Goal: Information Seeking & Learning: Learn about a topic

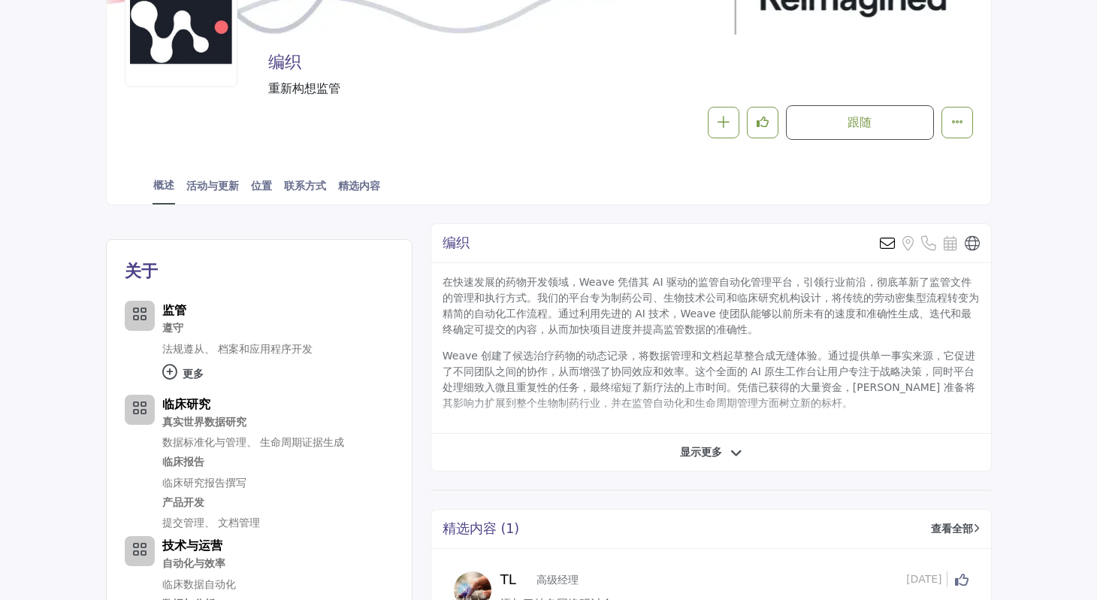
scroll to position [212, 0]
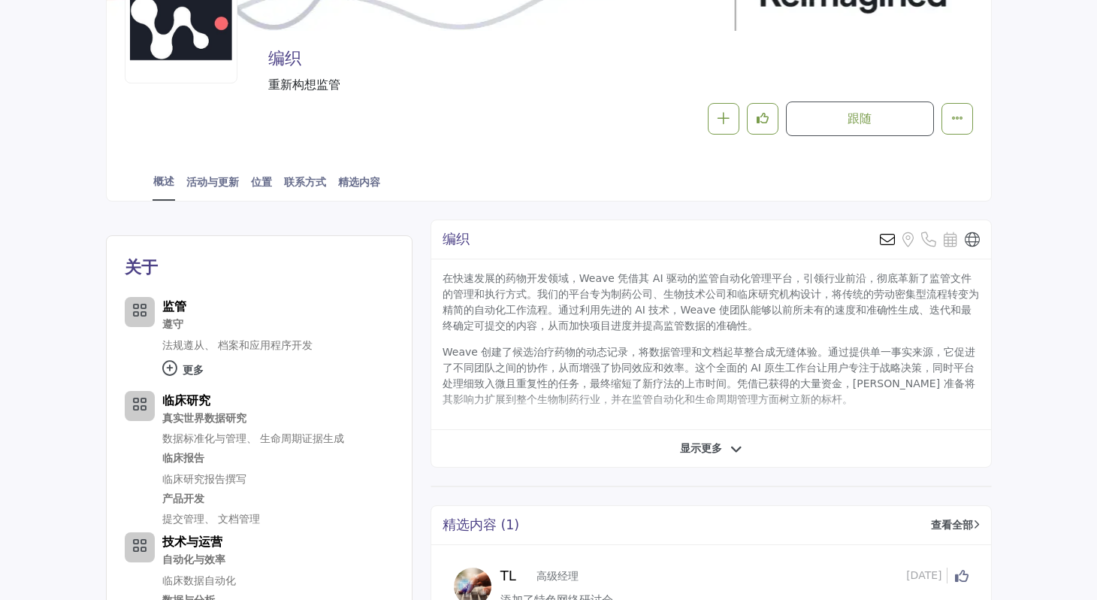
click at [744, 452] on div "显示更多" at bounding box center [711, 448] width 560 height 16
click at [733, 446] on icon at bounding box center [737, 450] width 12 height 14
click at [725, 443] on span "显示更多" at bounding box center [711, 448] width 62 height 16
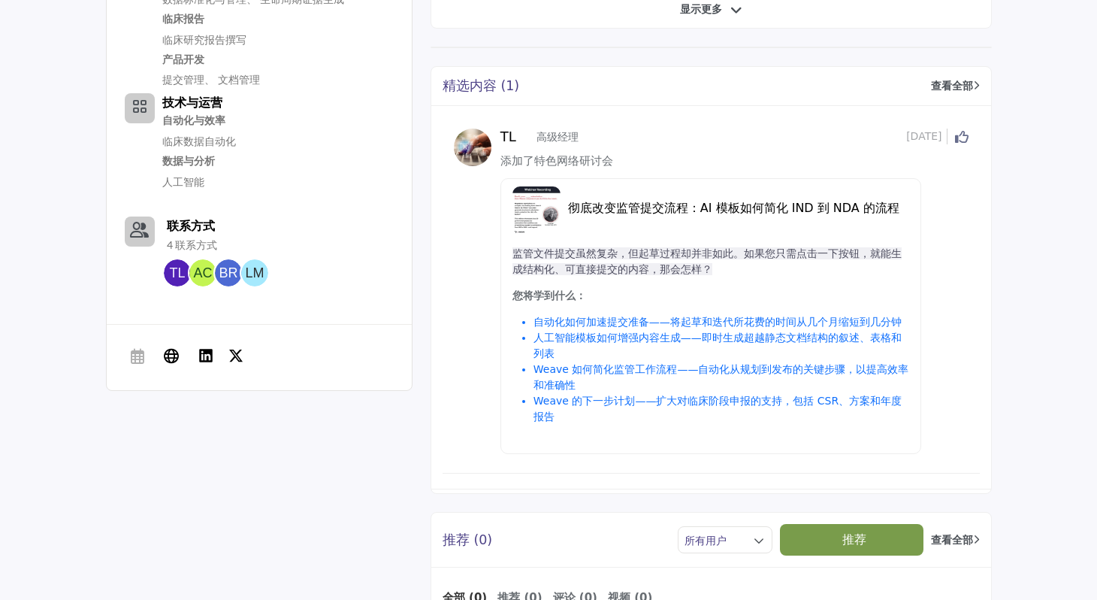
scroll to position [653, 0]
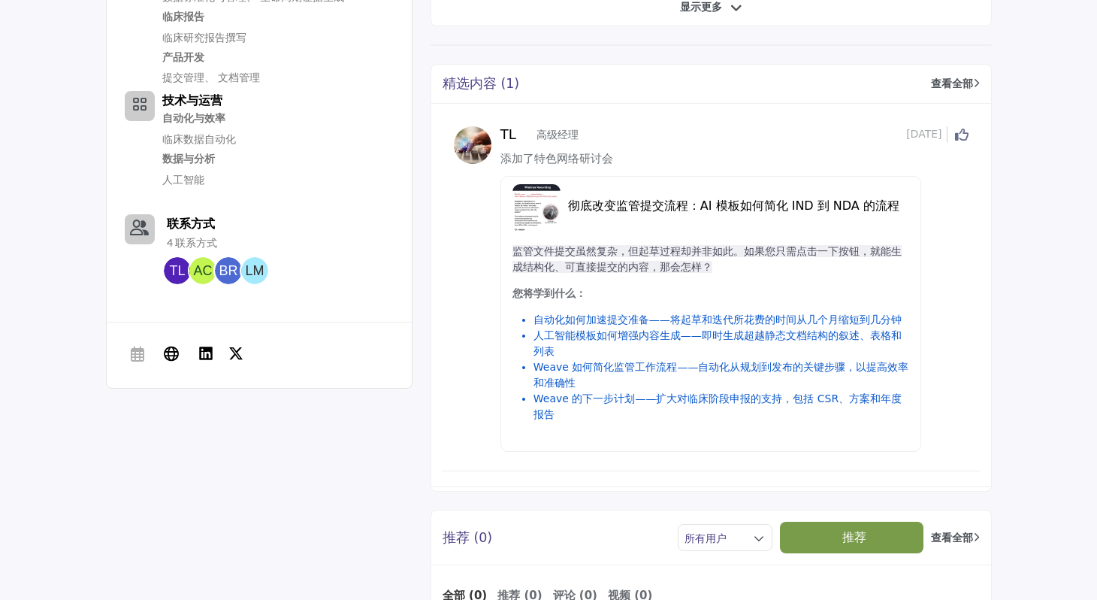
click at [683, 208] on font "彻底改变监管提交流程：AI 模板如何简化 IND 到 NDA 的流程" at bounding box center [733, 205] width 331 height 14
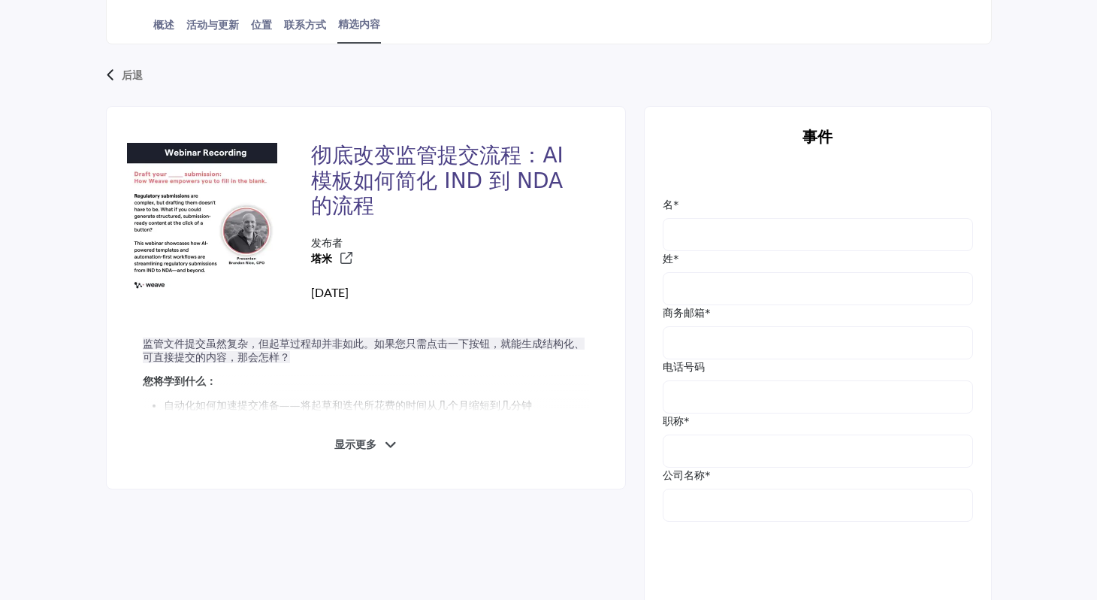
scroll to position [377, 0]
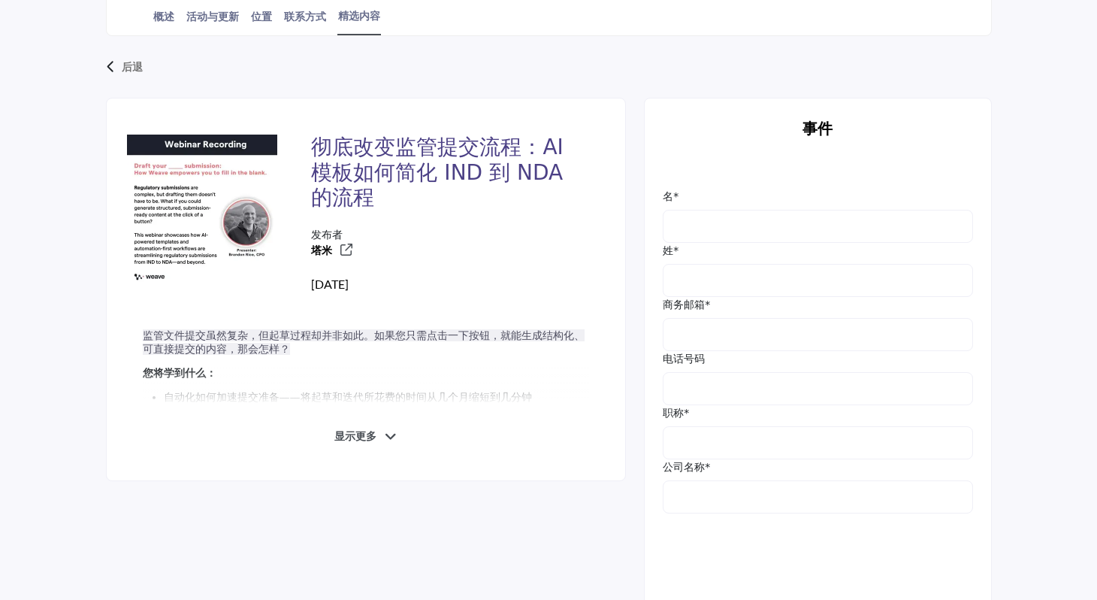
click at [380, 435] on span "显示更多" at bounding box center [365, 436] width 62 height 16
click at [396, 376] on p "您将学到什么：" at bounding box center [366, 374] width 447 height 14
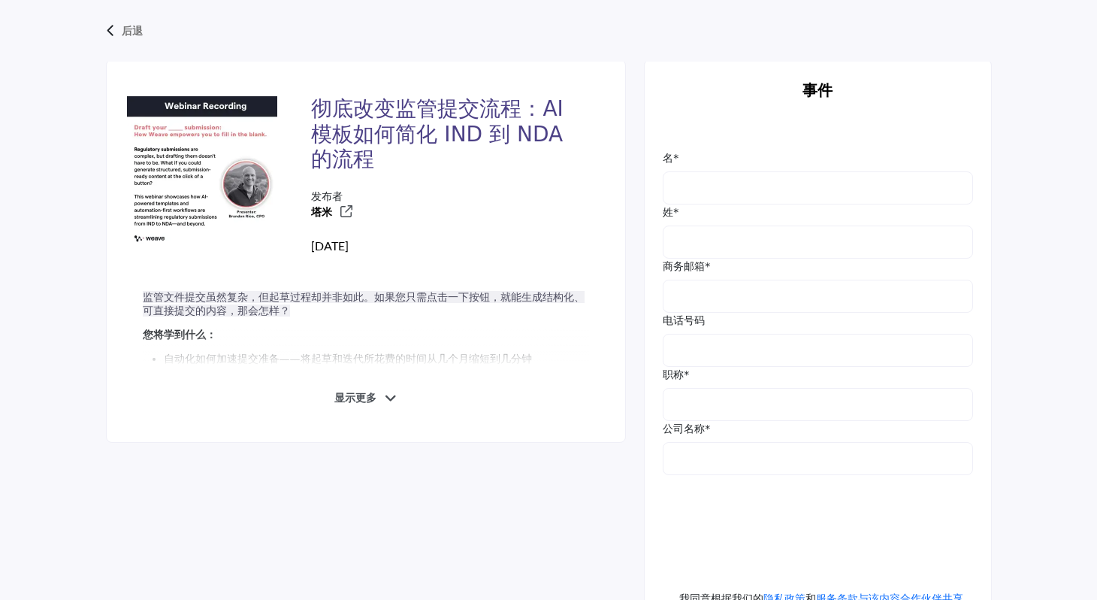
scroll to position [415, 0]
click at [278, 305] on font "监管文件提交虽然复杂，但起草过程却并非如此。如果您只需点击一下按钮，就能生成结构化、可直接提交的内容，那会怎样？" at bounding box center [364, 305] width 442 height 26
click at [368, 398] on font "显示更多" at bounding box center [355, 398] width 42 height 12
click at [368, 398] on span "Show More" at bounding box center [355, 399] width 65 height 16
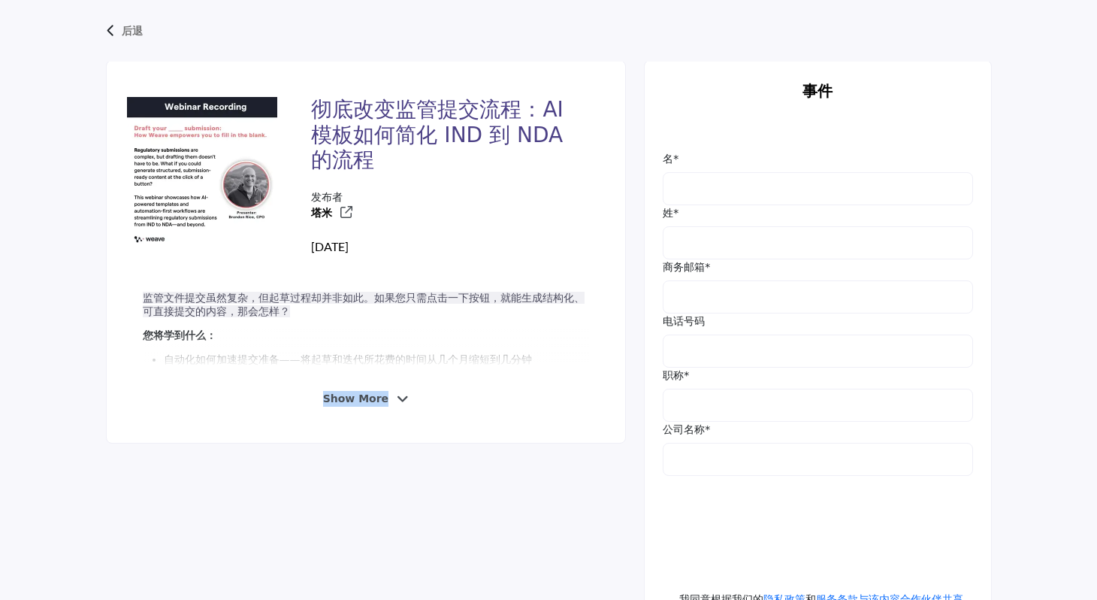
copy span "Show More"
click at [368, 398] on span "Show More" at bounding box center [355, 399] width 65 height 16
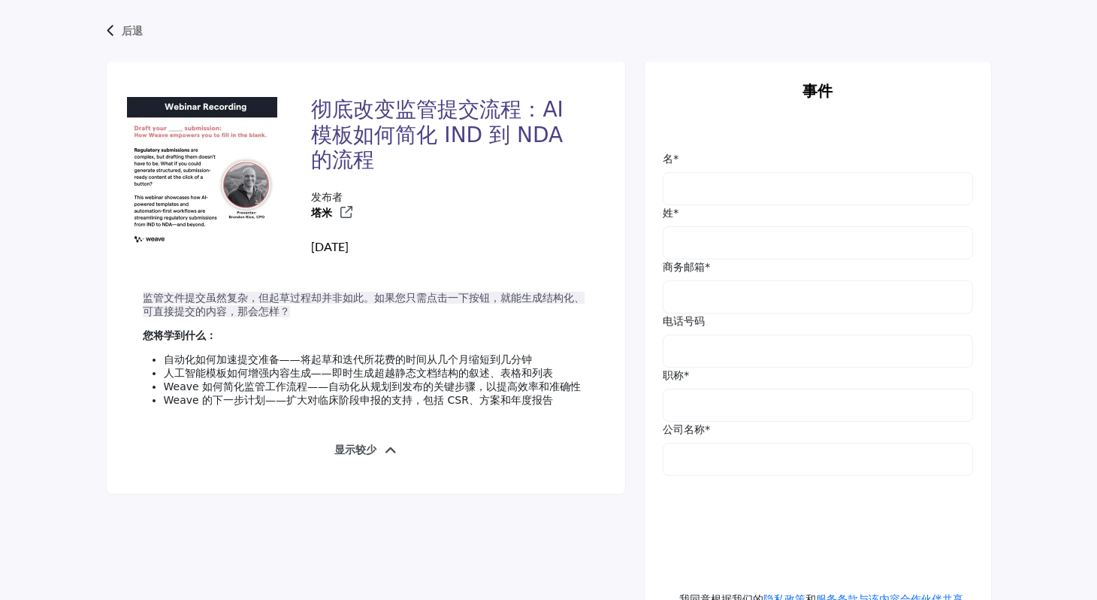
click at [320, 354] on div "监管文件提交虽然复杂，但起草过程却并非如此。如果您只需点击一下按钮，就能生成结构化、可直接提交的内容，那会怎样？ 您将学到什么： 自动化如何加速提交准备——将…" at bounding box center [366, 355] width 447 height 126
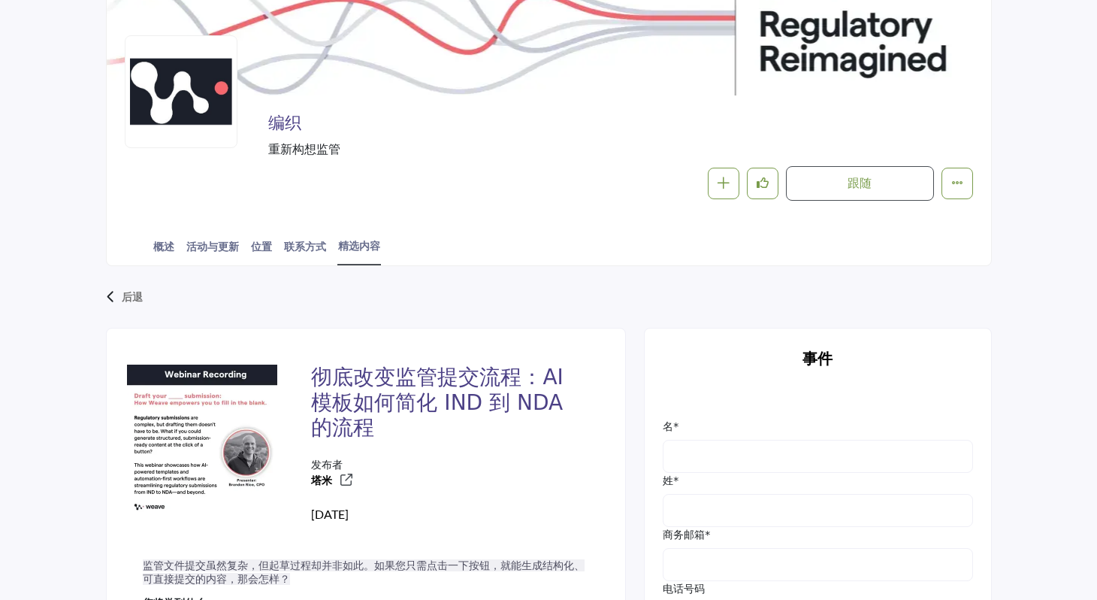
scroll to position [142, 0]
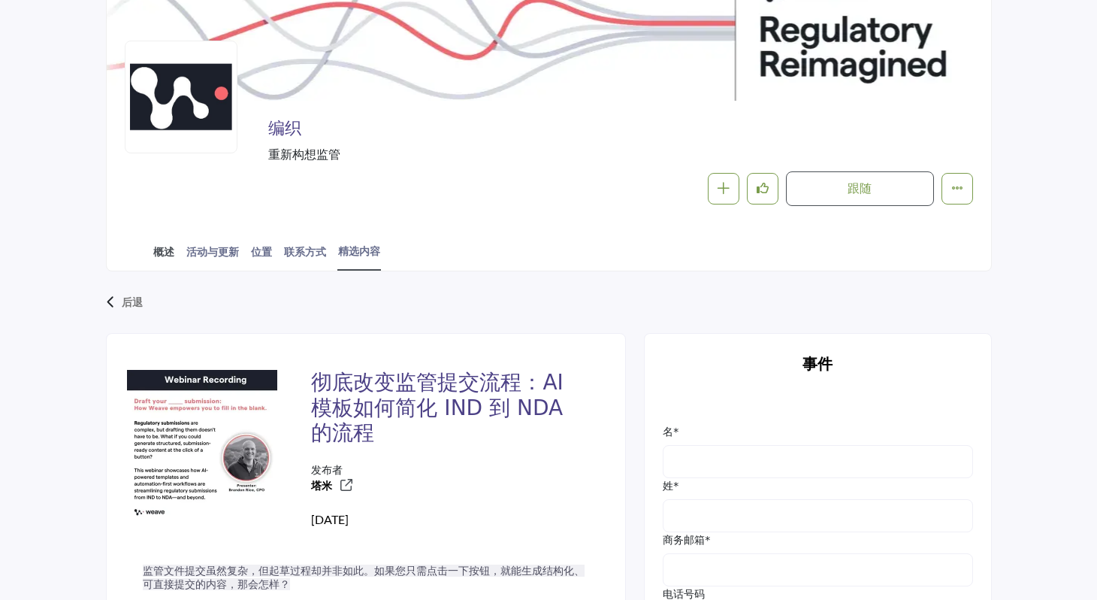
click at [162, 246] on font "概述" at bounding box center [163, 251] width 21 height 13
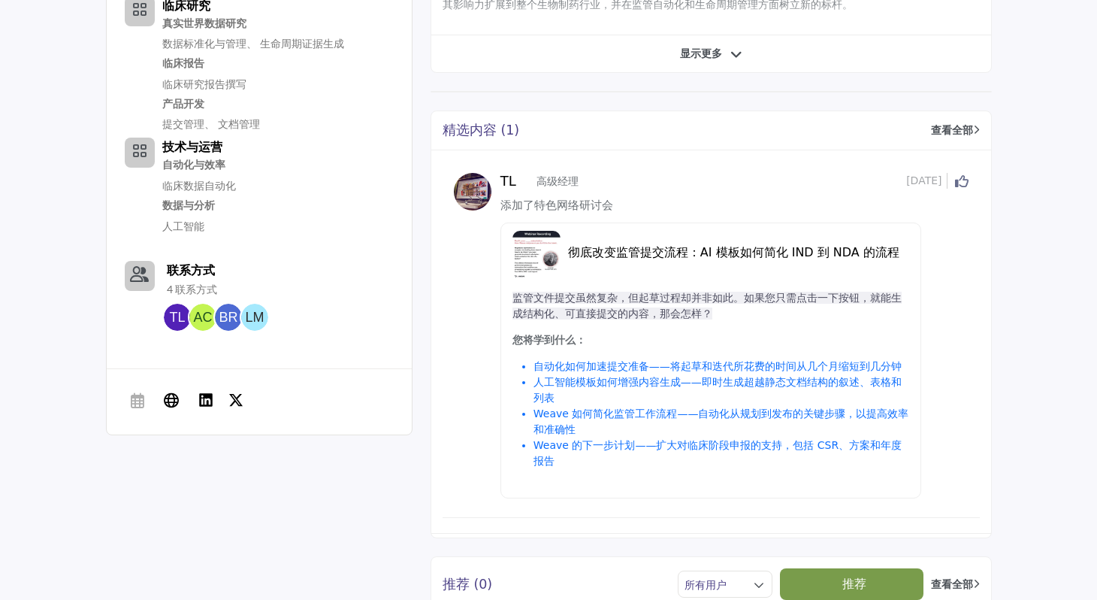
scroll to position [616, 0]
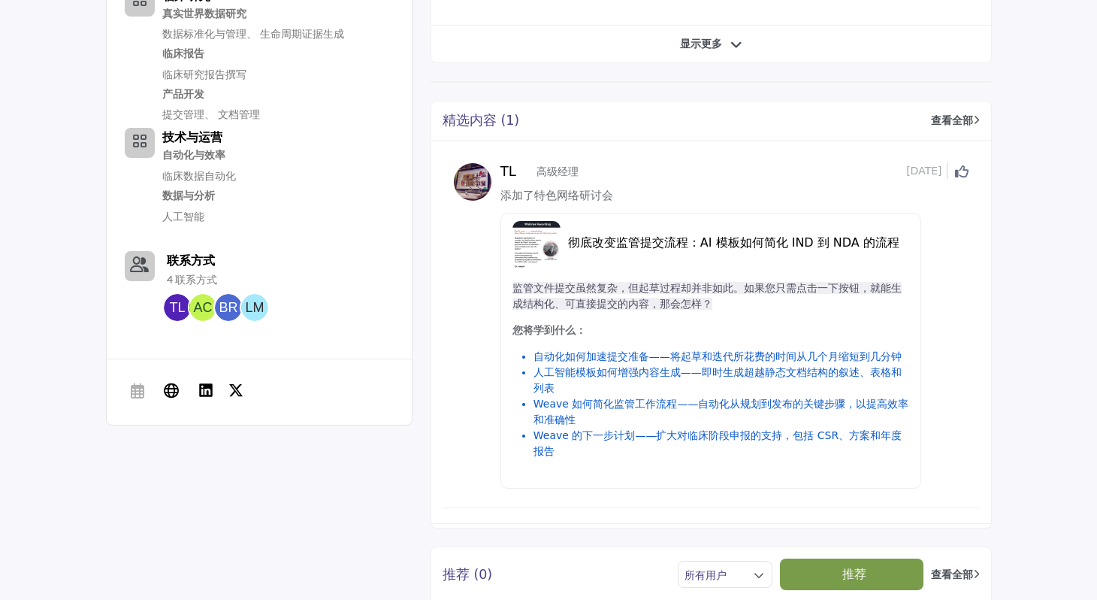
click at [629, 356] on font "自动化如何加速提交准备——将起草和迭代所花费的时间从几个月缩短到几分钟" at bounding box center [718, 356] width 368 height 12
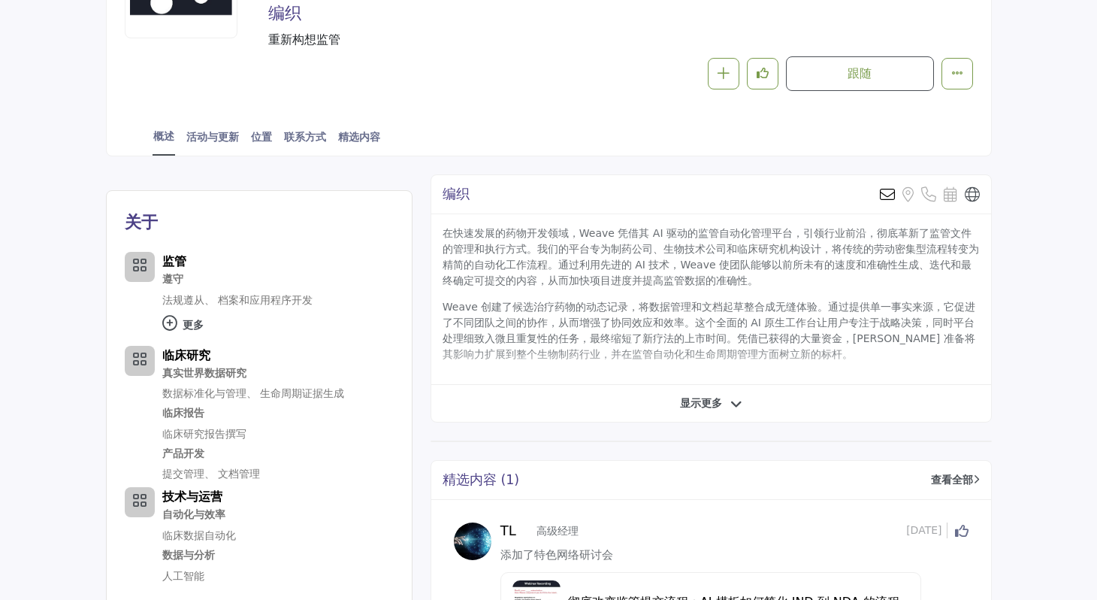
scroll to position [253, 0]
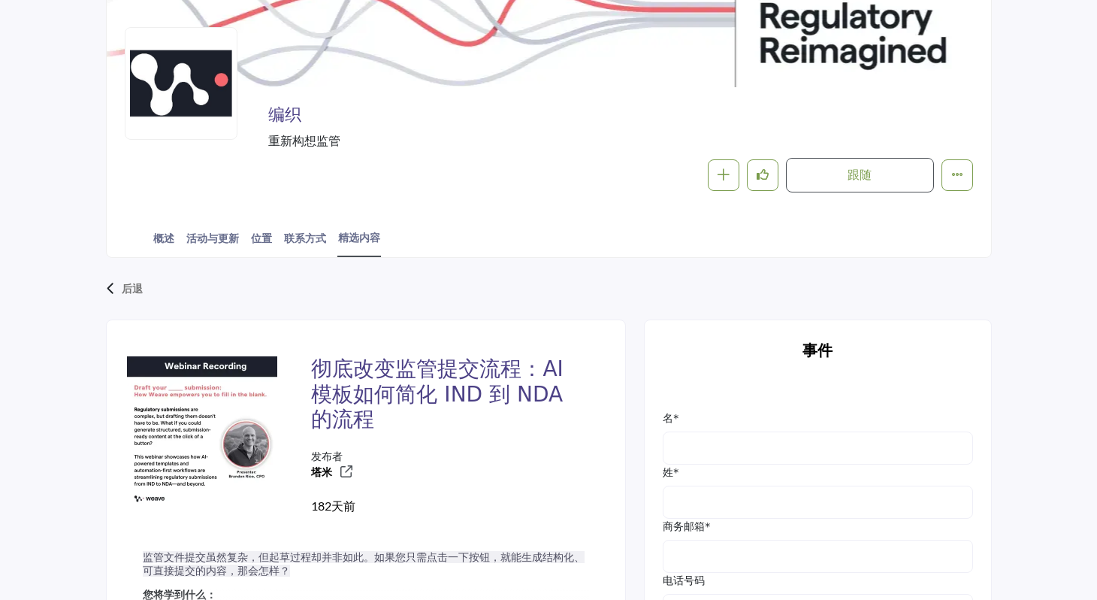
scroll to position [156, 0]
